Goal: Transaction & Acquisition: Obtain resource

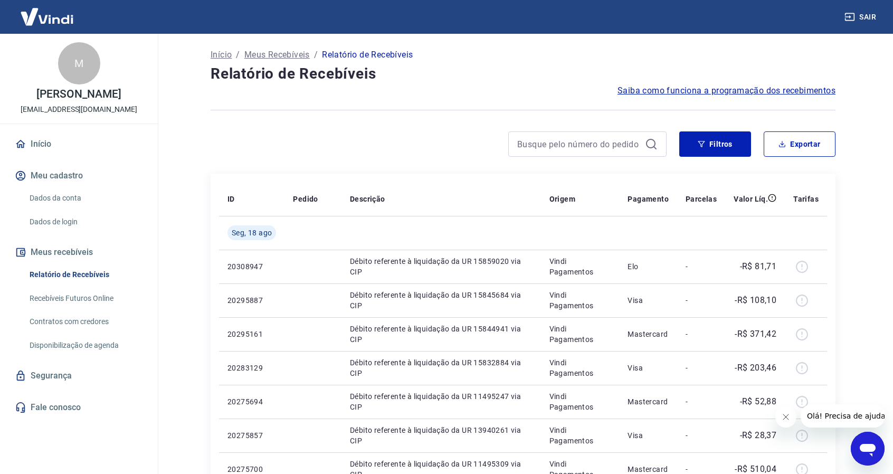
scroll to position [1, 0]
click at [726, 146] on button "Filtros" at bounding box center [715, 143] width 72 height 25
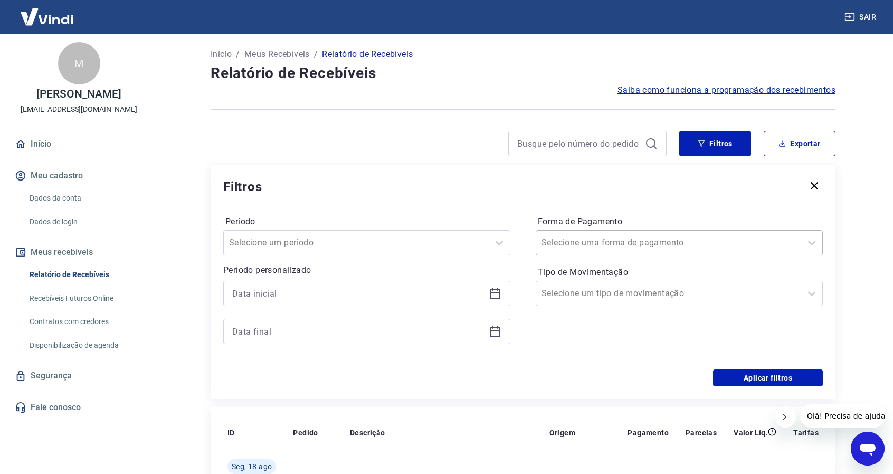
click at [607, 243] on input "Forma de Pagamento" at bounding box center [595, 242] width 107 height 13
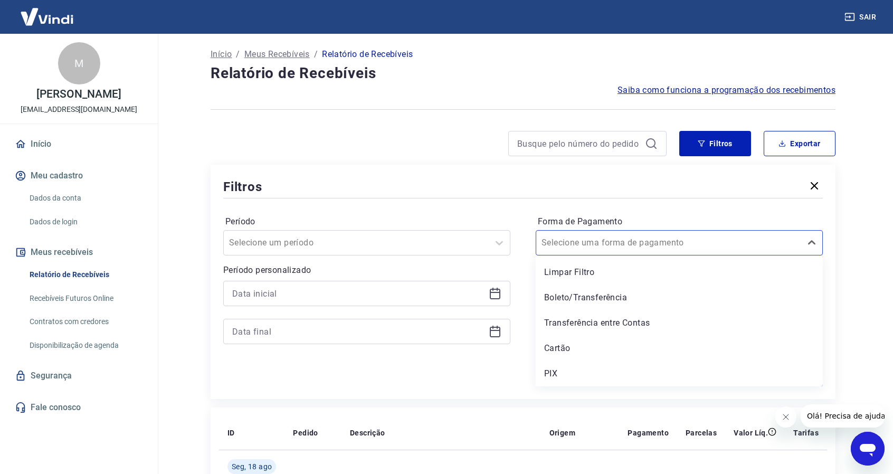
click at [592, 298] on div "Boleto/Transferência" at bounding box center [679, 297] width 287 height 21
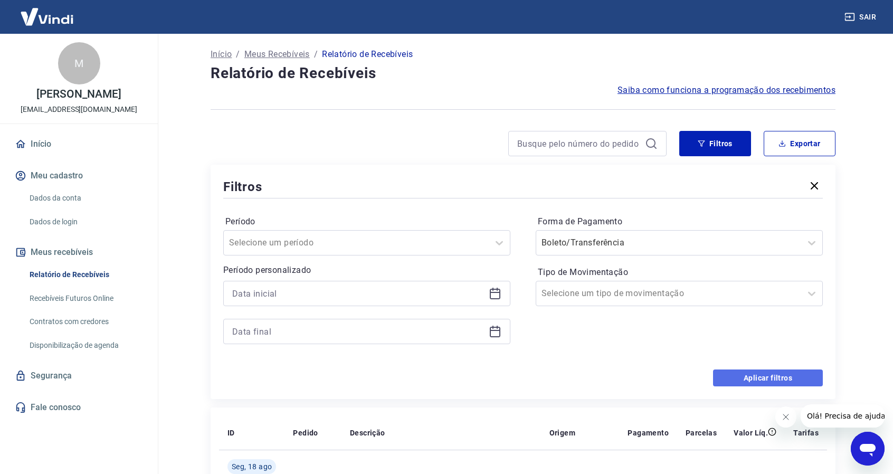
click at [756, 380] on button "Aplicar filtros" at bounding box center [768, 377] width 110 height 17
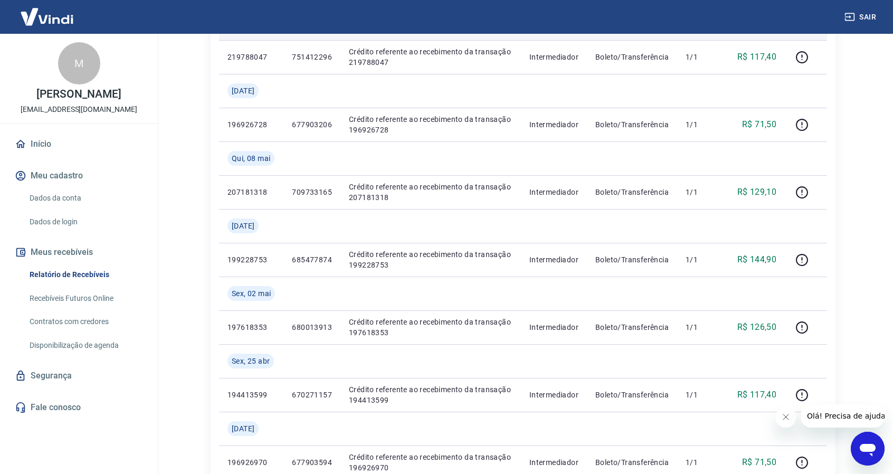
scroll to position [11, 0]
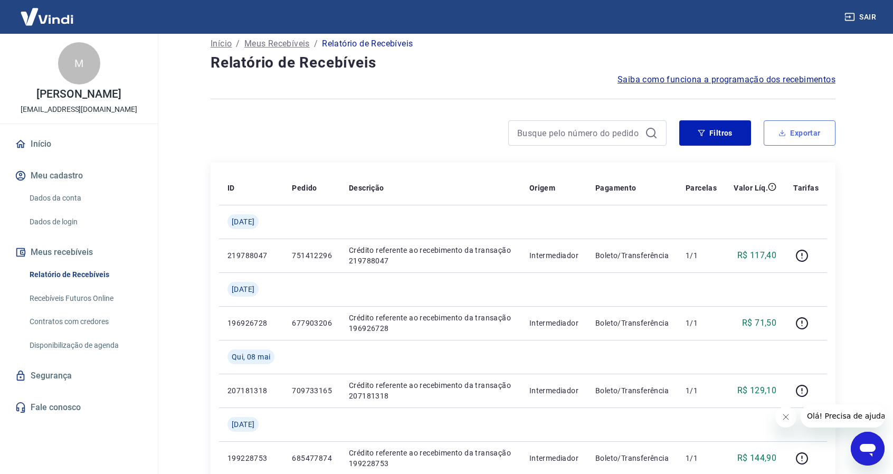
click at [795, 126] on button "Exportar" at bounding box center [800, 132] width 72 height 25
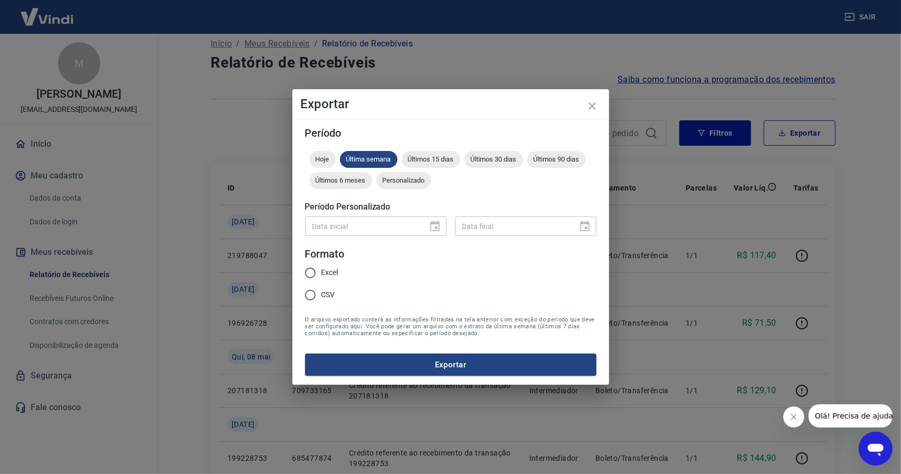
click at [312, 274] on input "Excel" at bounding box center [310, 273] width 22 height 22
radio input "true"
click at [390, 372] on button "Exportar" at bounding box center [450, 365] width 291 height 22
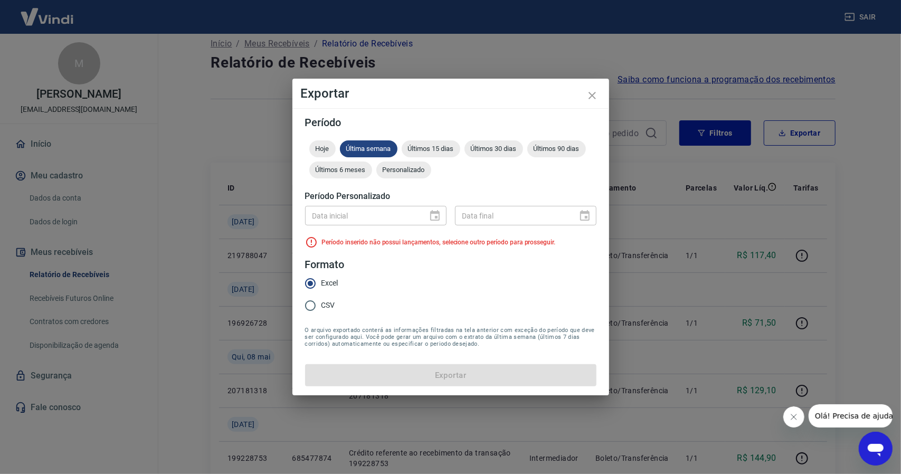
click at [434, 221] on div "Data inicial" at bounding box center [375, 216] width 141 height 20
click at [432, 220] on div "Data inicial" at bounding box center [375, 216] width 141 height 20
click at [364, 146] on span "Última semana" at bounding box center [369, 149] width 58 height 8
click at [498, 145] on span "Últimos 30 dias" at bounding box center [493, 149] width 59 height 8
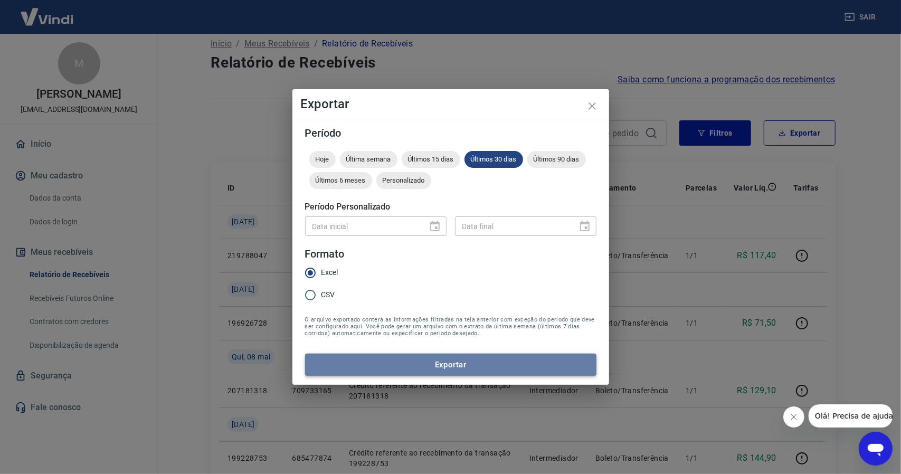
click at [435, 356] on button "Exportar" at bounding box center [450, 365] width 291 height 22
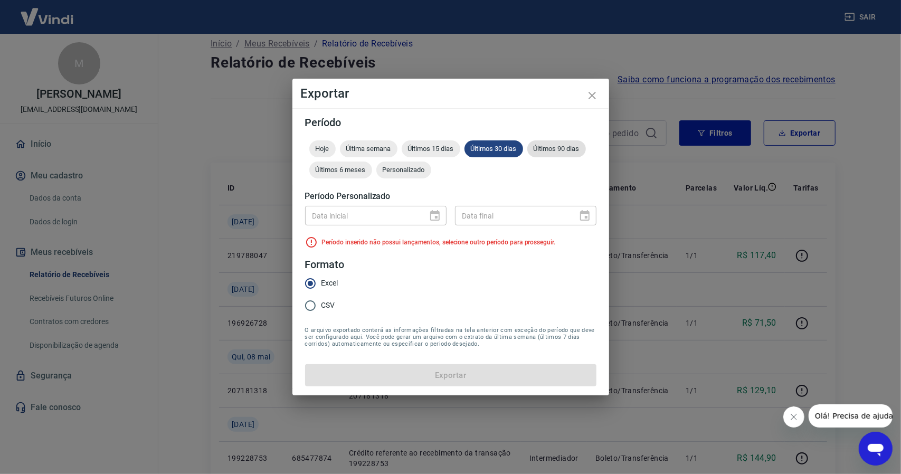
click at [563, 143] on div "Últimos 90 dias" at bounding box center [556, 148] width 59 height 17
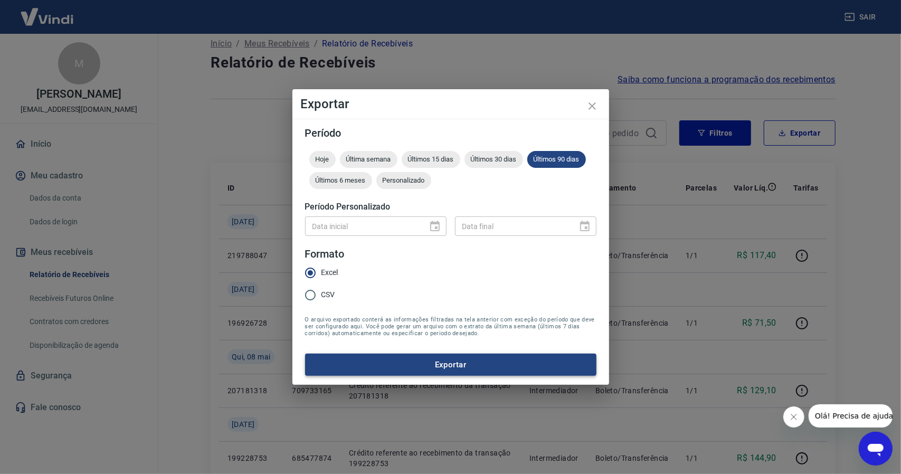
click at [457, 372] on button "Exportar" at bounding box center [450, 365] width 291 height 22
